Goal: Task Accomplishment & Management: Manage account settings

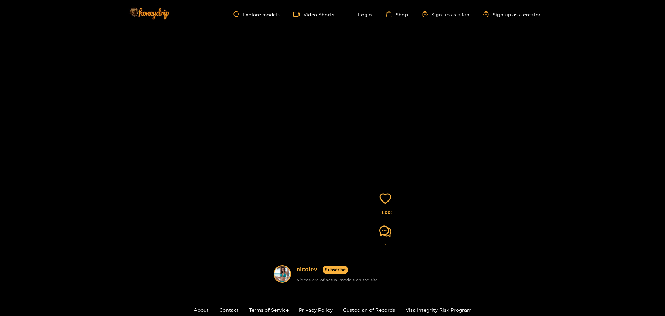
scroll to position [35, 0]
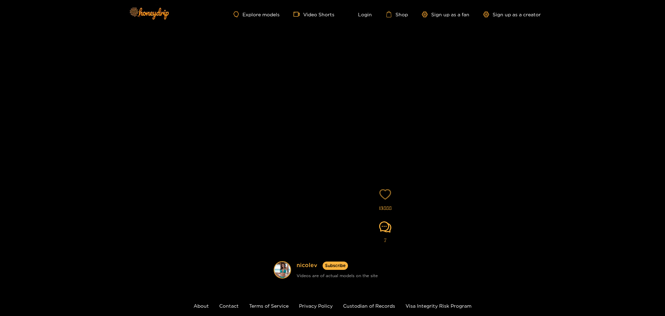
click at [387, 196] on icon "heart" at bounding box center [385, 194] width 12 height 12
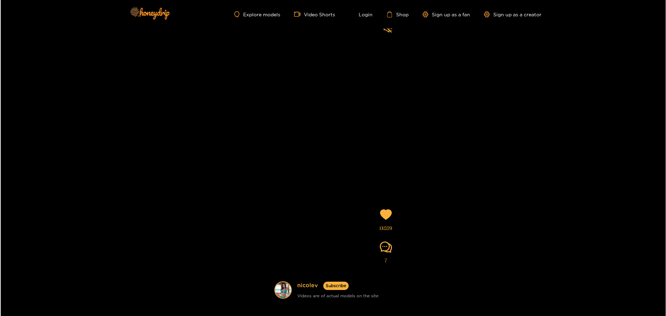
scroll to position [0, 0]
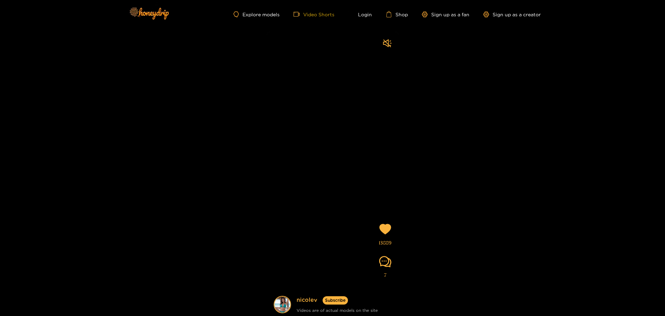
click at [323, 17] on link "Video Shorts" at bounding box center [314, 14] width 41 height 6
click at [323, 14] on link "Video Shorts" at bounding box center [314, 14] width 41 height 6
click at [368, 14] on link "Login" at bounding box center [360, 14] width 24 height 6
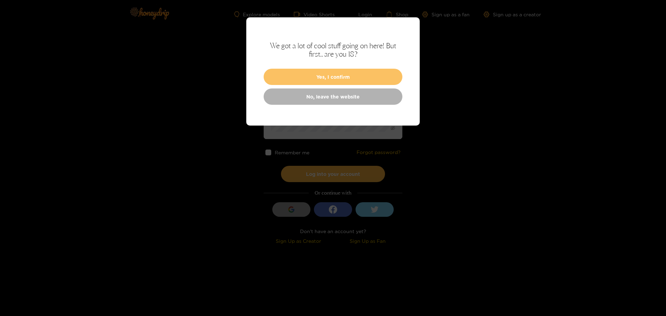
click at [339, 75] on button "Yes, I confirm" at bounding box center [333, 77] width 139 height 16
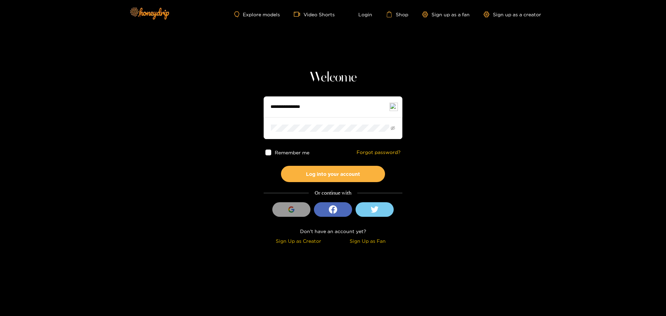
click at [291, 101] on input "text" at bounding box center [333, 106] width 139 height 21
click at [281, 166] on button "Log into your account" at bounding box center [333, 174] width 104 height 16
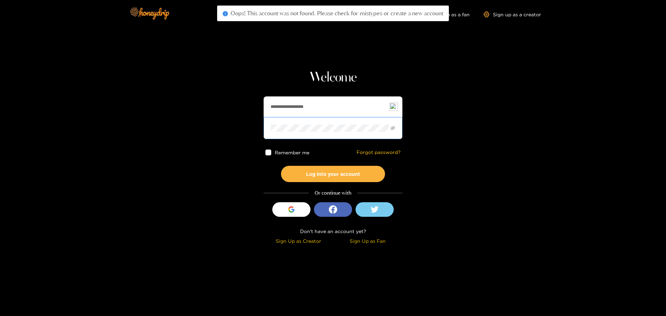
click at [281, 166] on button "Log into your account" at bounding box center [333, 174] width 104 height 16
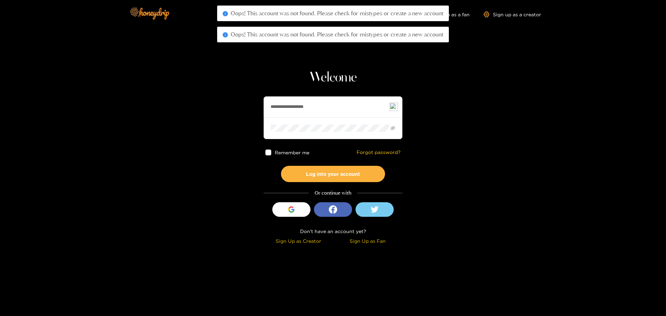
click at [332, 107] on input "**********" at bounding box center [333, 106] width 139 height 21
type input "**********"
click at [281, 166] on button "Log into your account" at bounding box center [333, 174] width 104 height 16
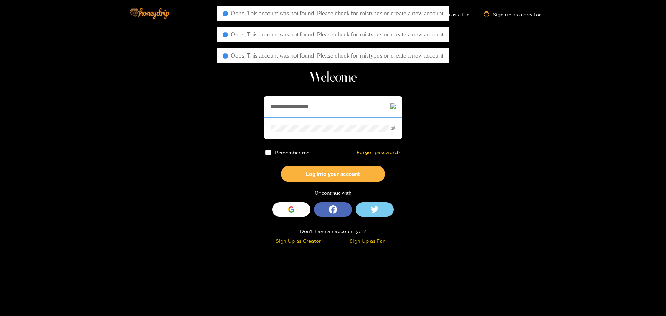
click at [281, 166] on button "Log into your account" at bounding box center [333, 174] width 104 height 16
